Goal: Task Accomplishment & Management: Use online tool/utility

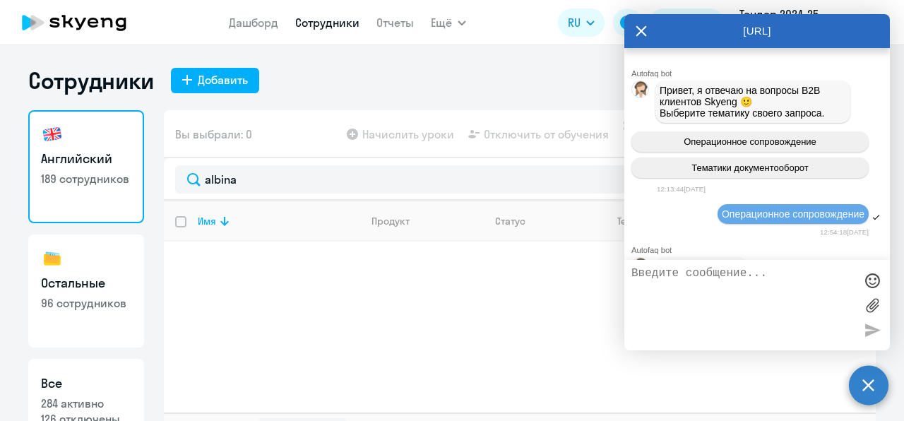
select select "100"
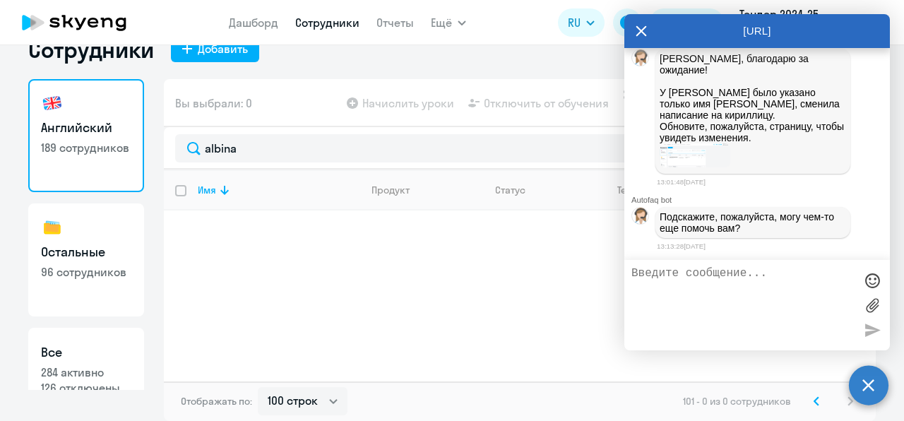
scroll to position [1592, 0]
click at [682, 167] on img at bounding box center [695, 155] width 71 height 24
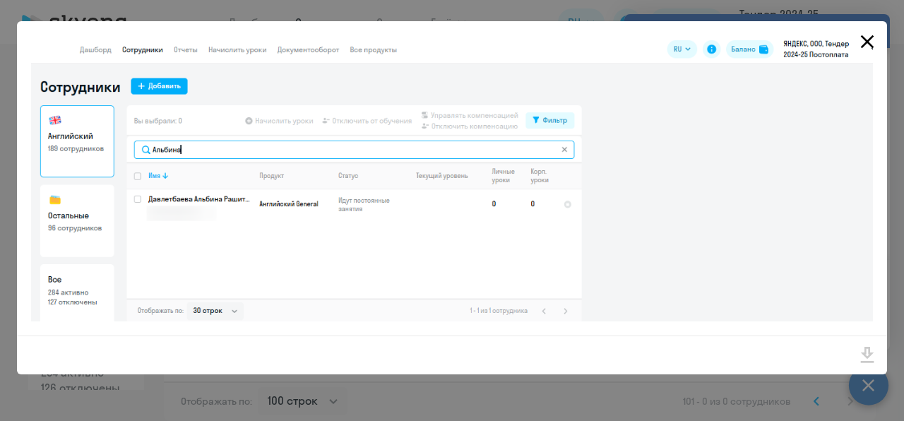
click at [866, 32] on icon "Close" at bounding box center [867, 41] width 23 height 23
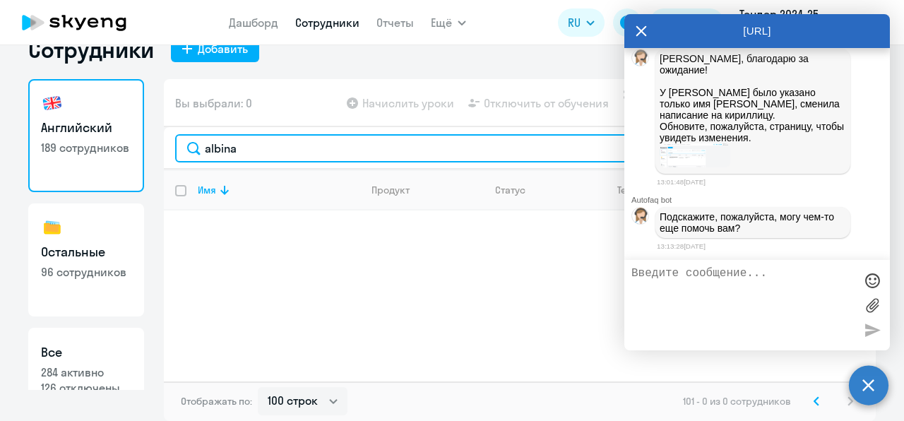
click at [236, 148] on input "albina" at bounding box center [519, 148] width 689 height 28
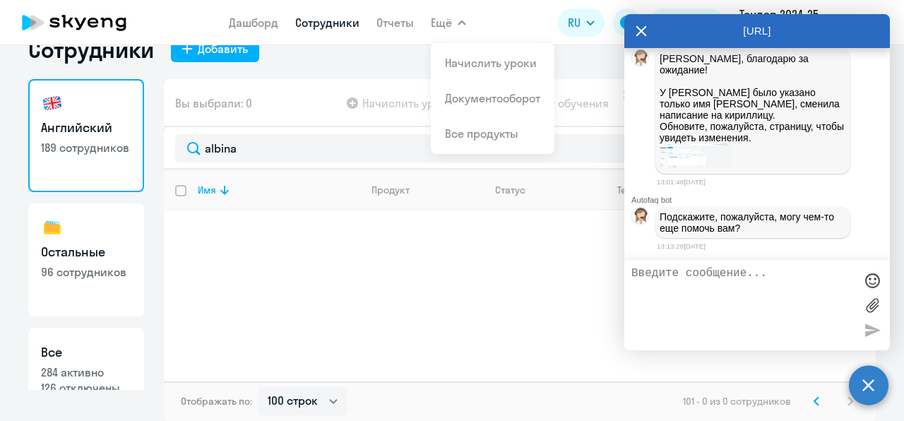
click at [446, 32] on button "Ещё" at bounding box center [448, 22] width 35 height 28
click at [447, 37] on app-header "Дашборд Сотрудники Отчеты Ещё Начислить уроки Документооборот Все продукты Дашб…" at bounding box center [452, 22] width 904 height 45
click at [446, 31] on button "Ещё" at bounding box center [448, 22] width 35 height 28
click at [448, 17] on span "Ещё" at bounding box center [441, 22] width 21 height 17
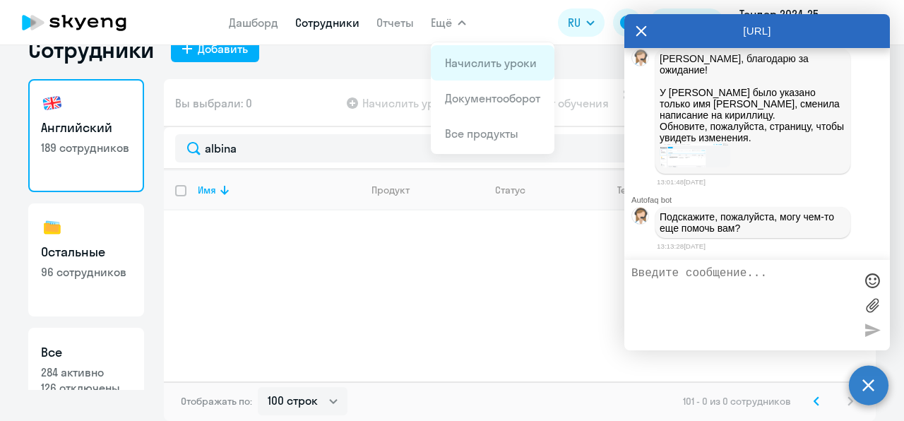
click at [456, 55] on app-menu-item-link "Начислить уроки" at bounding box center [492, 62] width 95 height 17
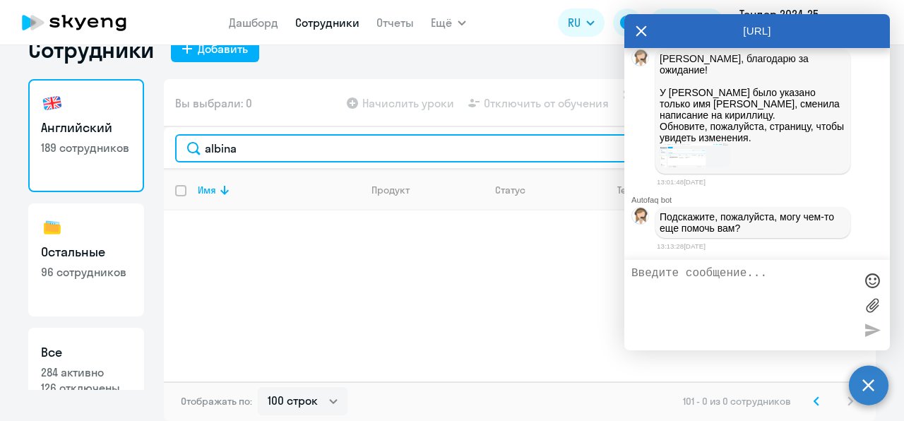
click at [312, 155] on input "albina" at bounding box center [519, 148] width 689 height 28
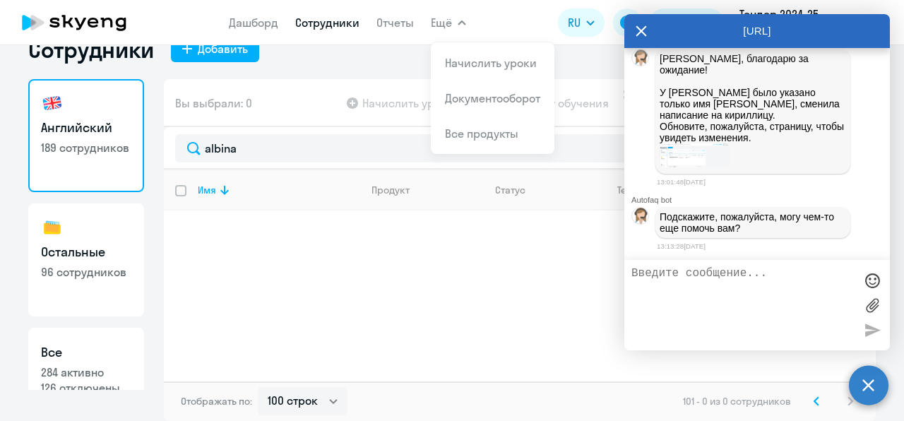
click at [443, 27] on span "Ещё" at bounding box center [441, 22] width 21 height 17
click at [443, 28] on span "Ещё" at bounding box center [441, 22] width 21 height 17
click at [459, 71] on li "Начислить уроки" at bounding box center [493, 62] width 124 height 35
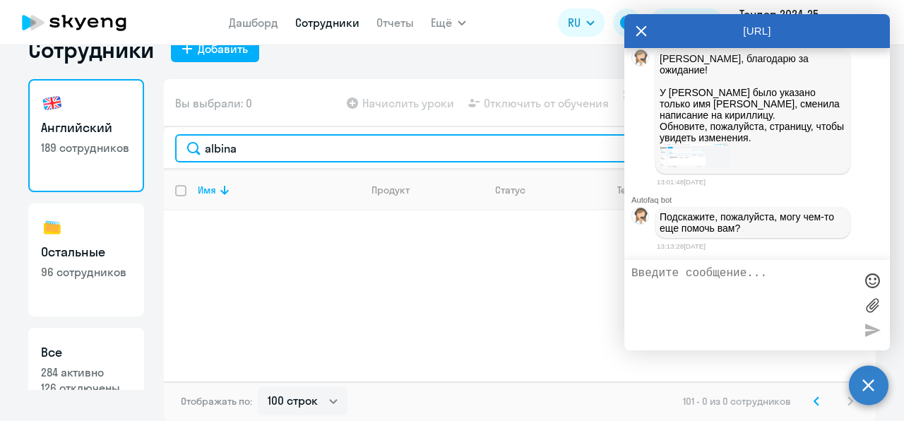
click at [305, 148] on input "albina" at bounding box center [519, 148] width 689 height 28
type input "a"
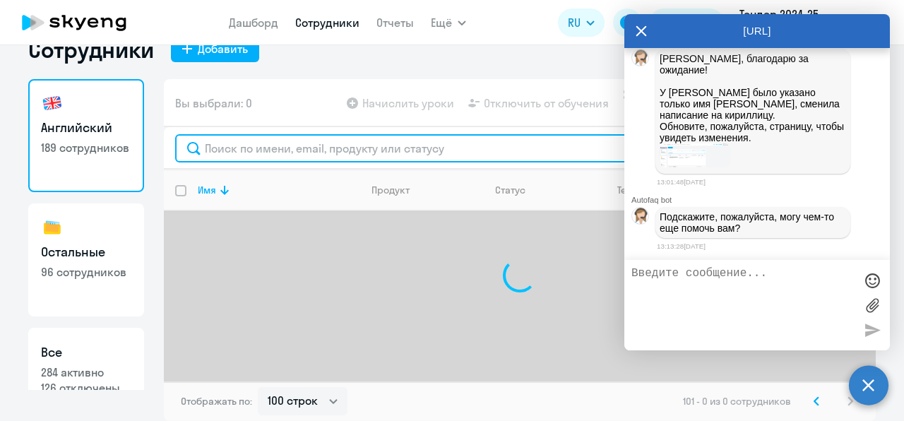
paste input "[PHONE_NUMBER]"
type input "+"
type input "f"
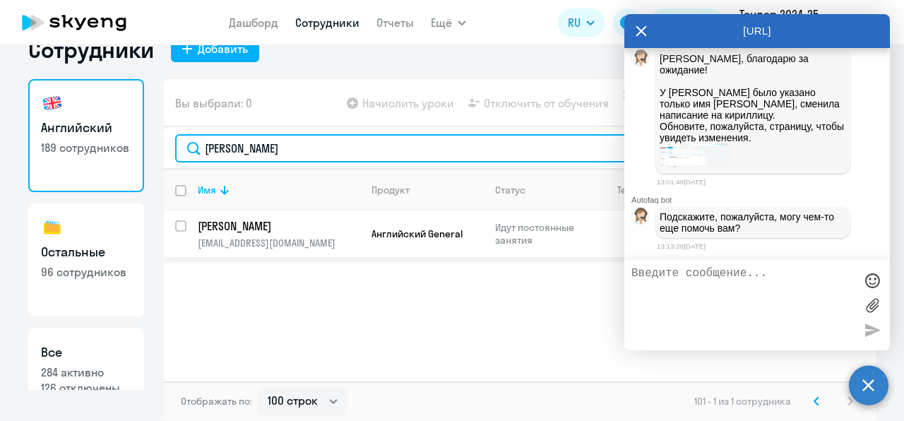
type input "[PERSON_NAME]"
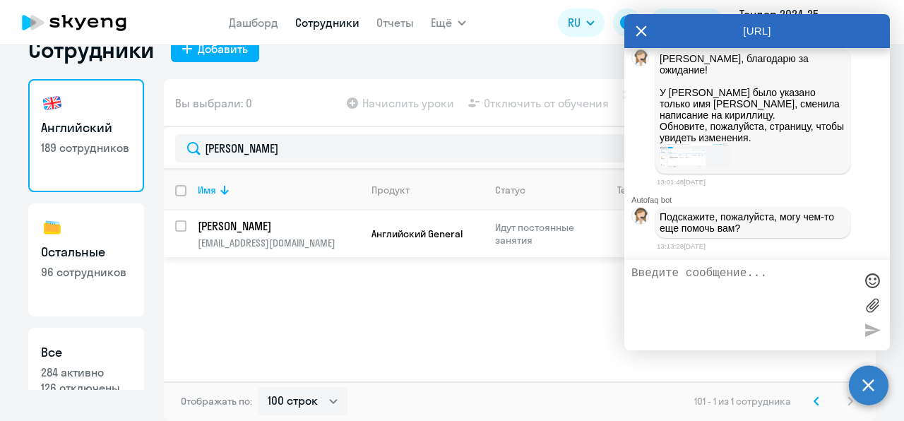
click at [283, 232] on p "[PERSON_NAME]" at bounding box center [278, 226] width 160 height 16
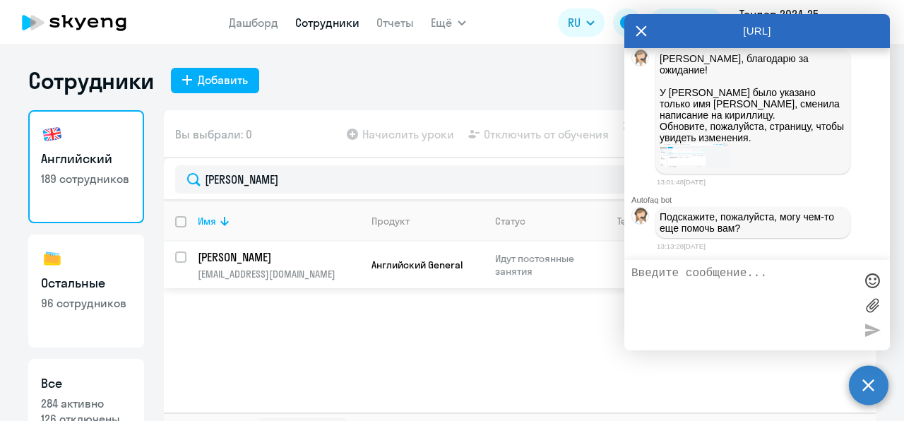
select select "english"
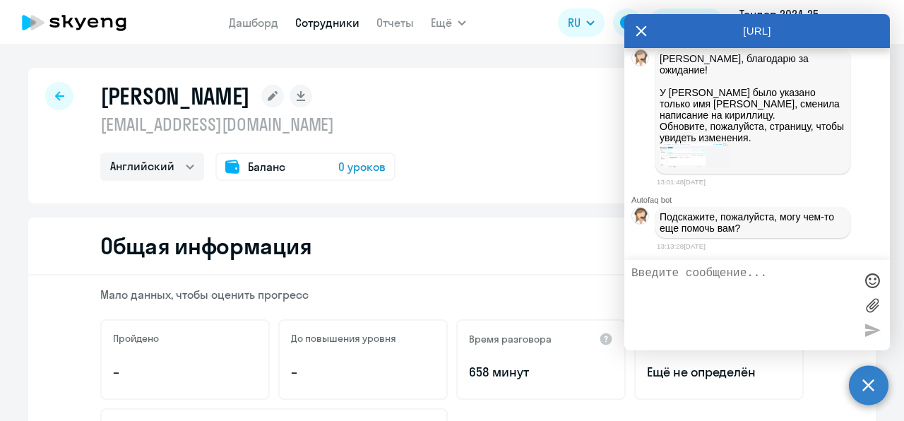
scroll to position [48, 0]
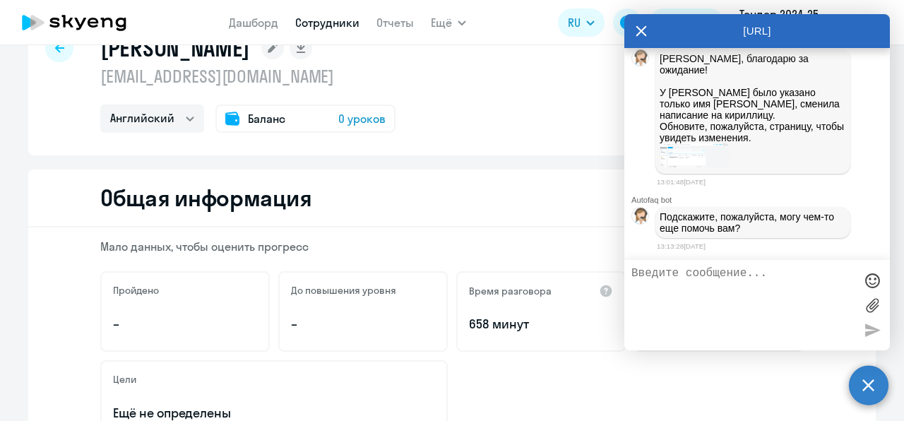
click at [360, 129] on div "Баланс 0 уроков" at bounding box center [305, 119] width 180 height 28
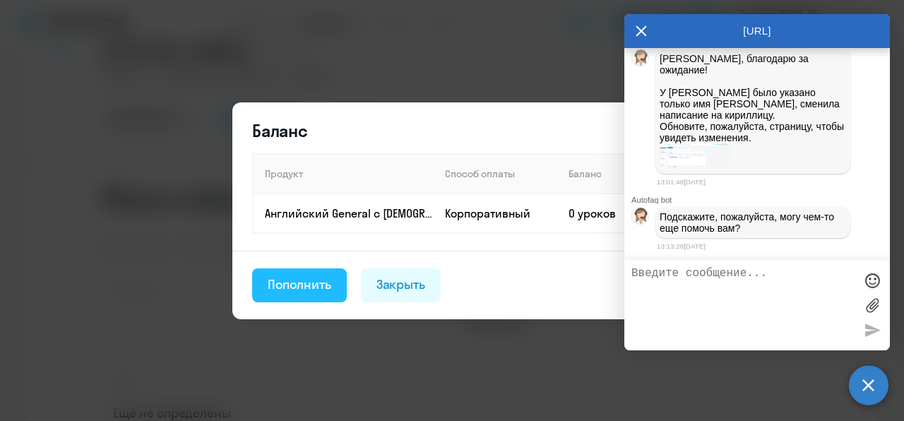
click at [308, 277] on div "Пополнить" at bounding box center [300, 284] width 64 height 18
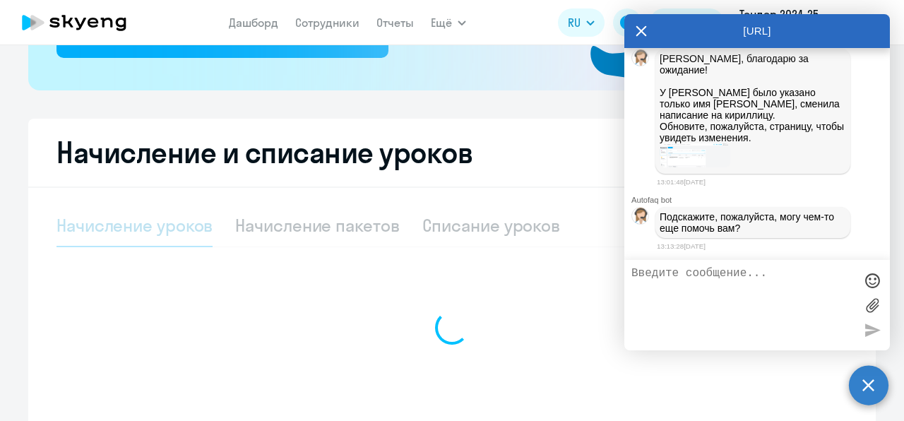
select select "10"
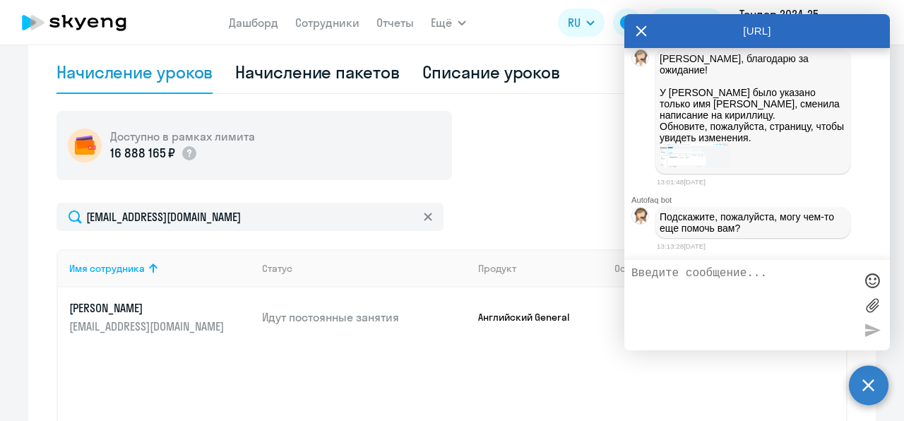
click at [345, 305] on td "Идут постоянные занятия" at bounding box center [359, 316] width 216 height 59
click at [642, 34] on icon at bounding box center [641, 31] width 11 height 34
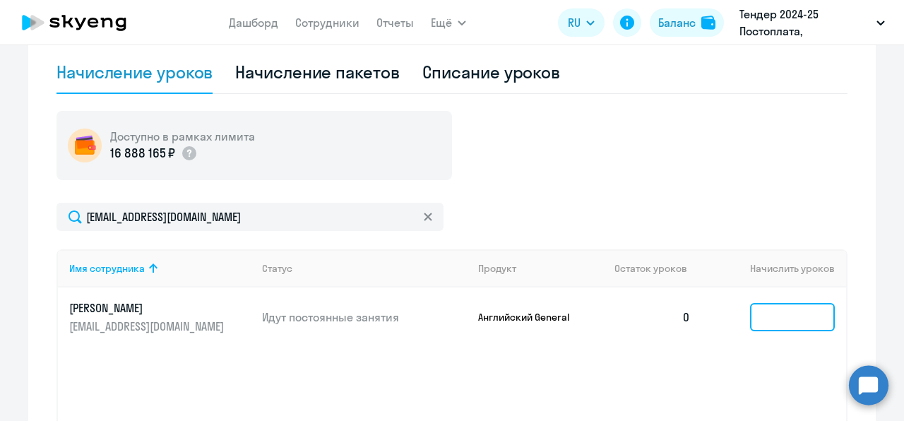
click at [770, 321] on input at bounding box center [792, 317] width 85 height 28
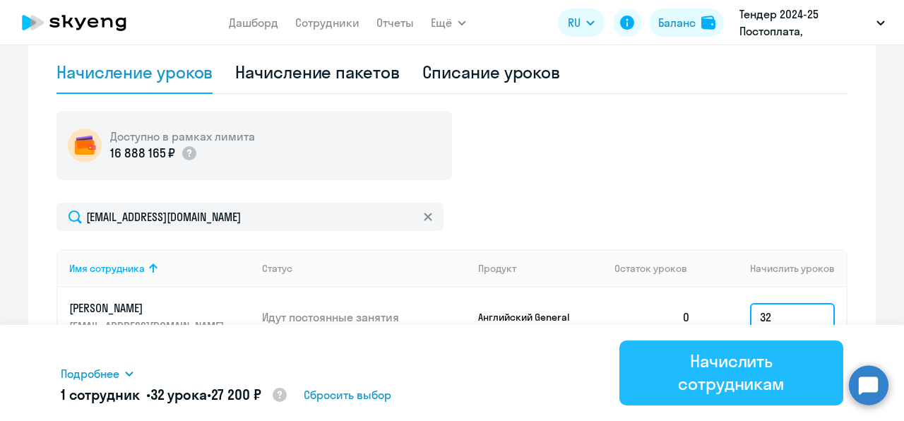
type input "32"
click at [742, 362] on div "Начислить сотрудникам" at bounding box center [731, 372] width 184 height 45
